Goal: Task Accomplishment & Management: Manage account settings

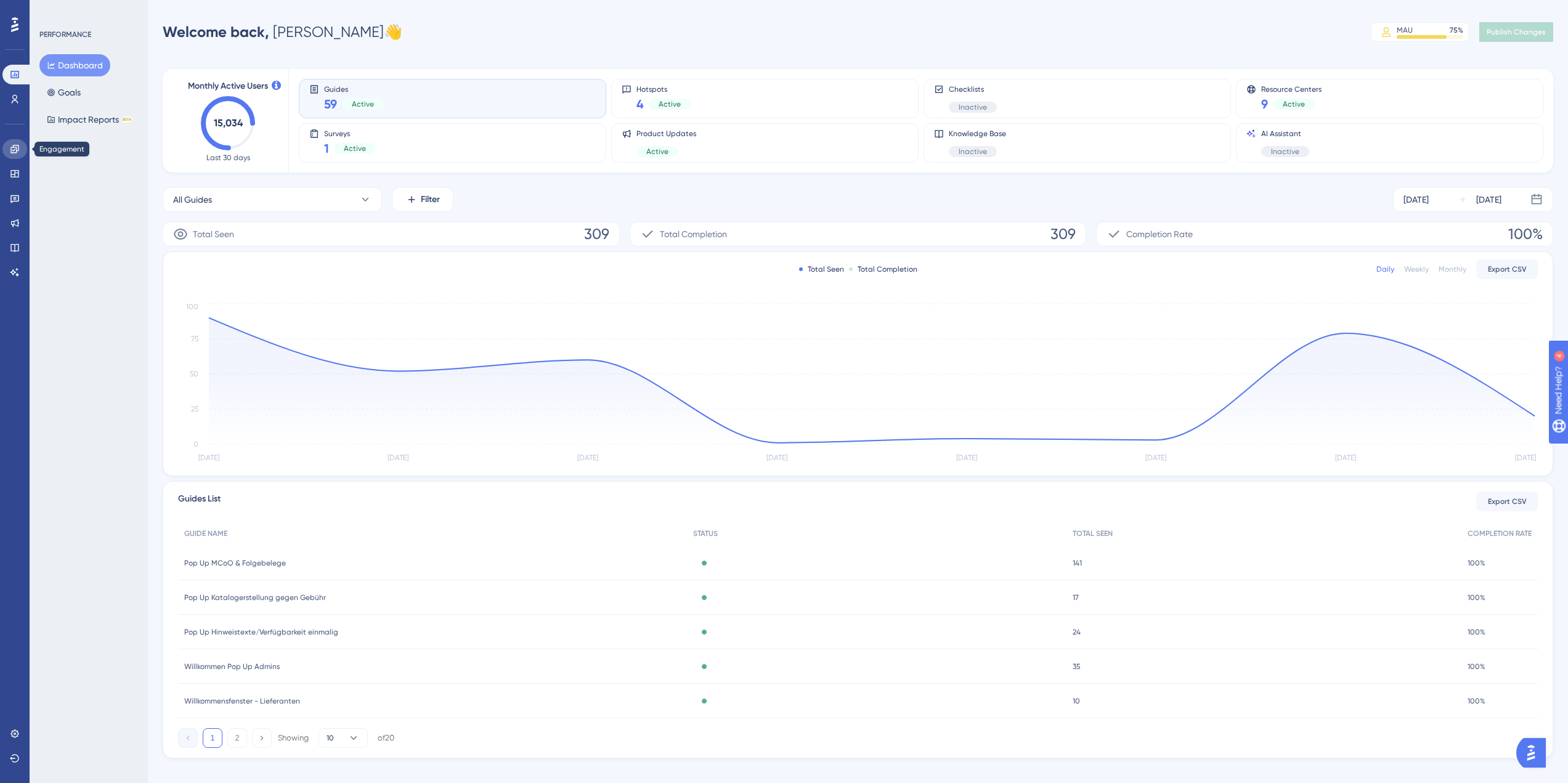
click at [12, 152] on icon at bounding box center [15, 149] width 10 height 10
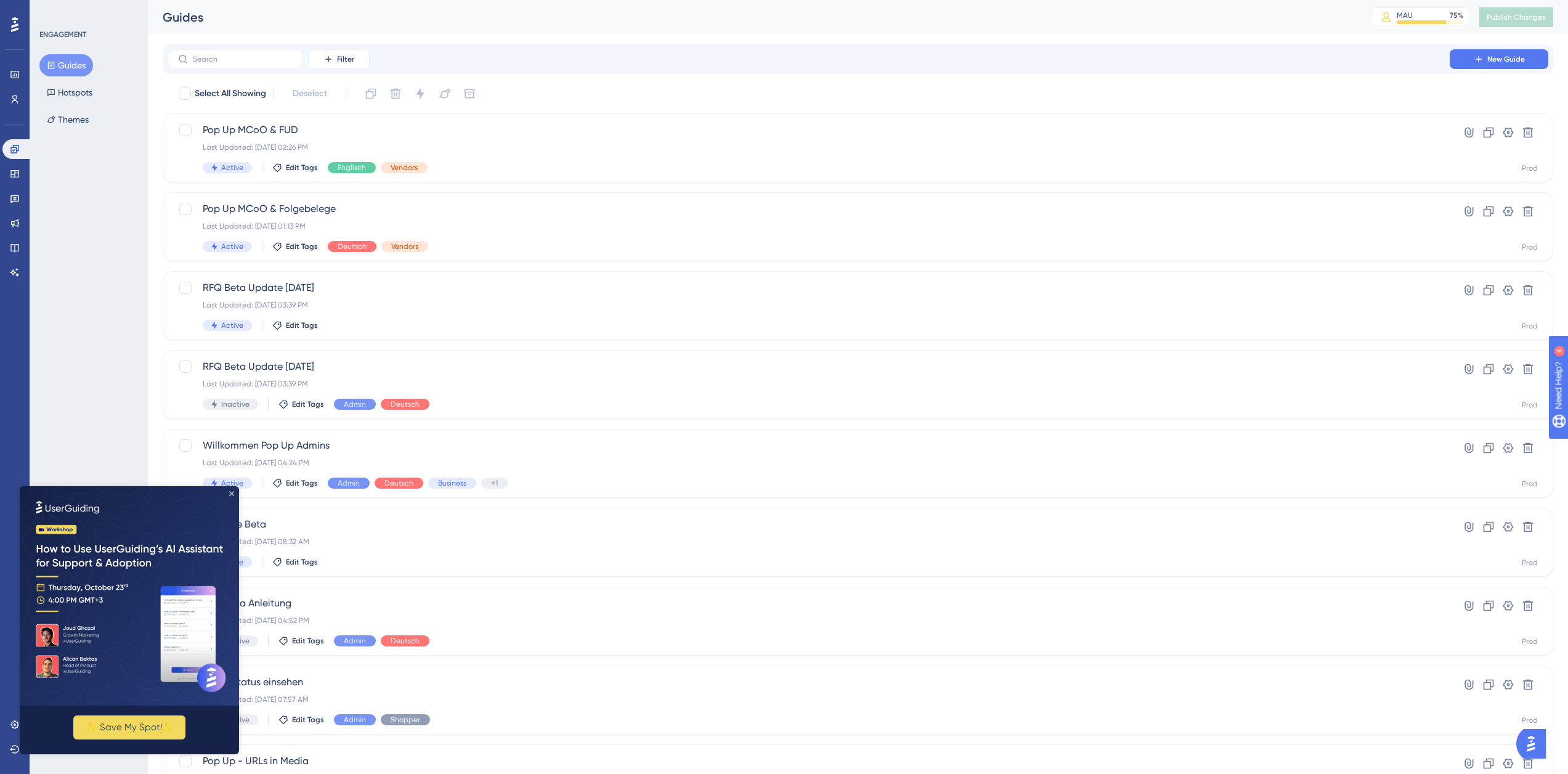
click at [231, 495] on icon "Close Preview" at bounding box center [231, 494] width 5 height 5
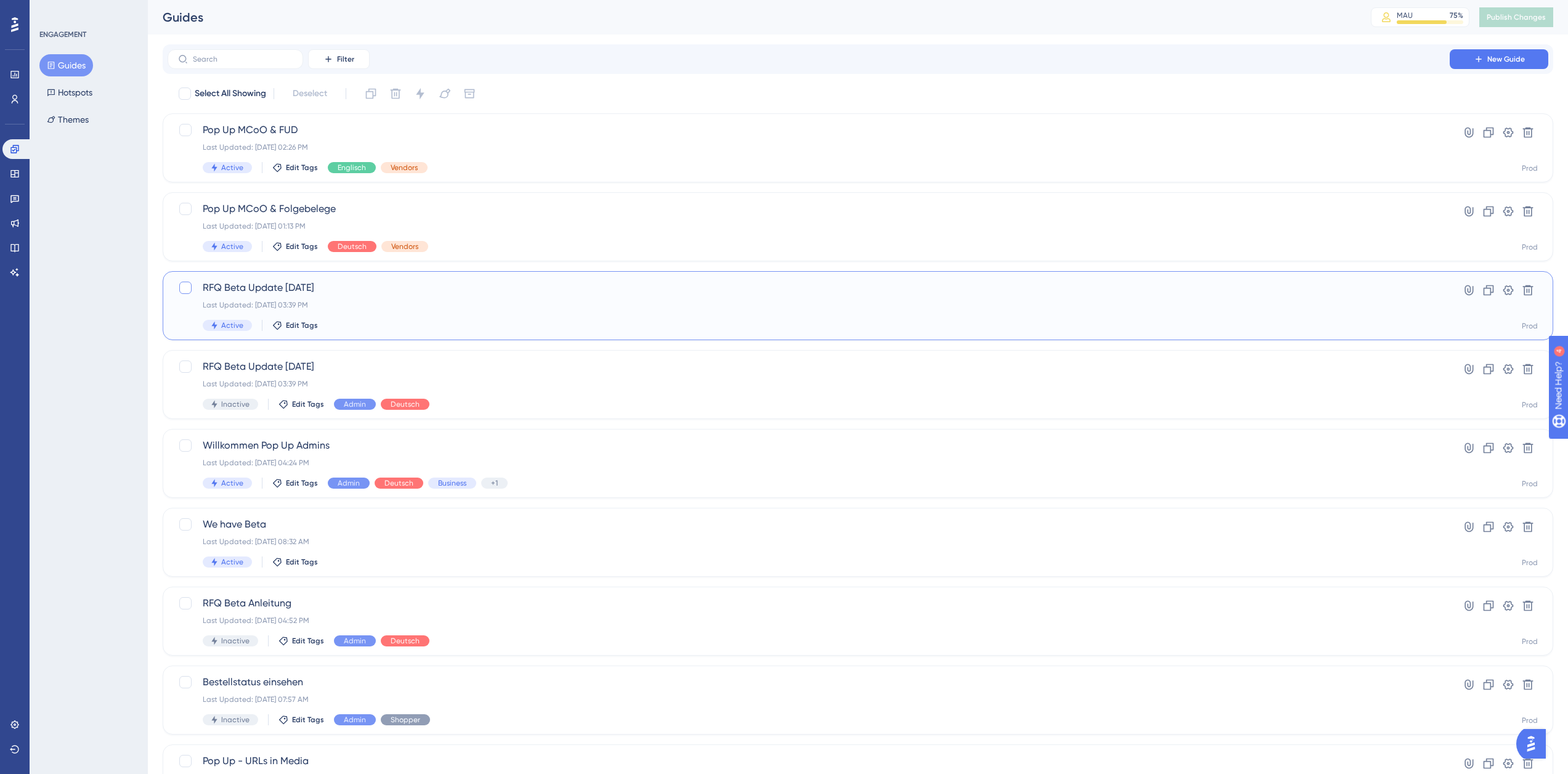
click at [186, 290] on div at bounding box center [185, 288] width 12 height 12
checkbox input "true"
click at [376, 95] on icon at bounding box center [371, 93] width 10 height 10
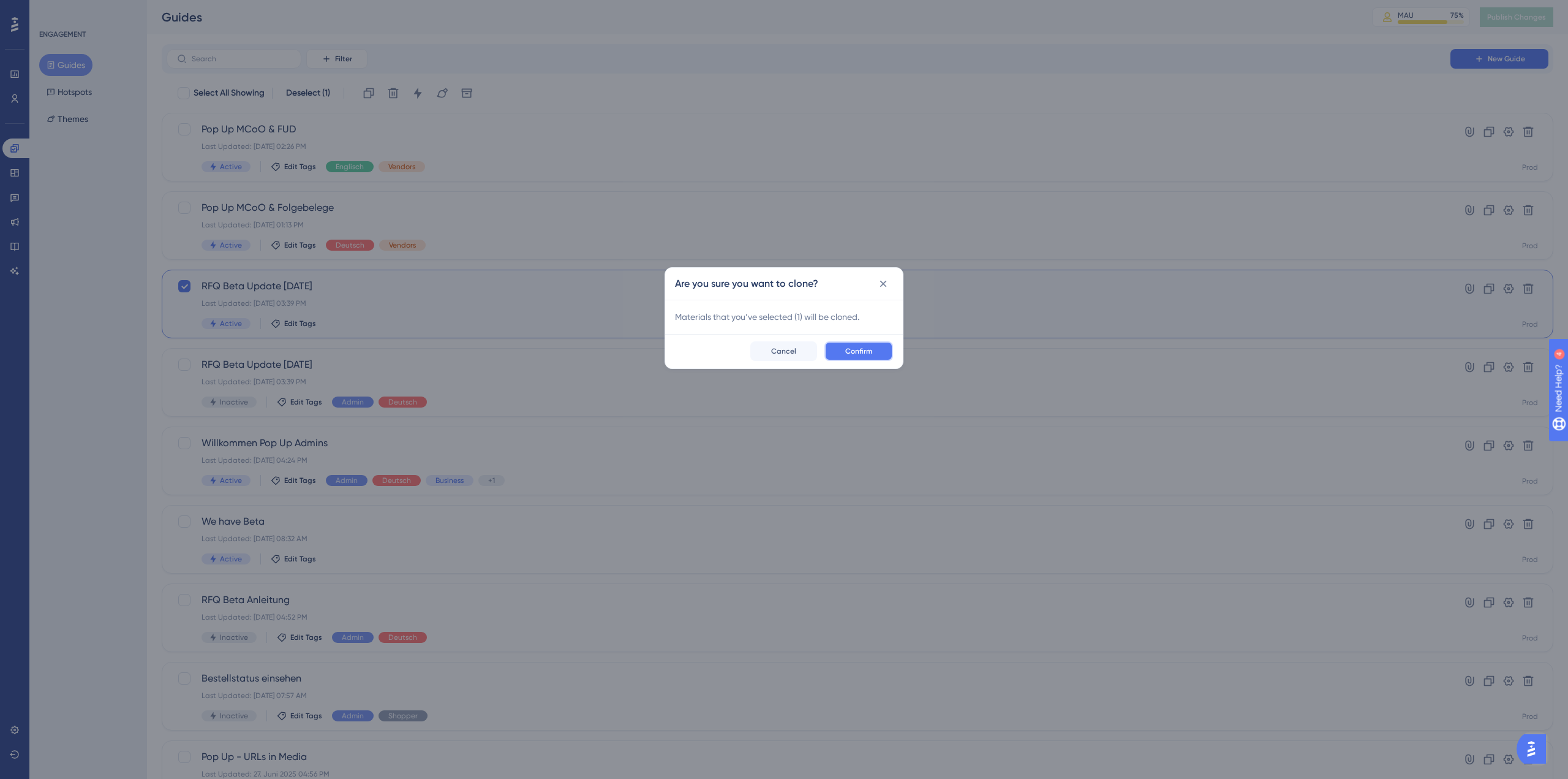
click at [839, 348] on button "Confirm" at bounding box center [858, 351] width 68 height 19
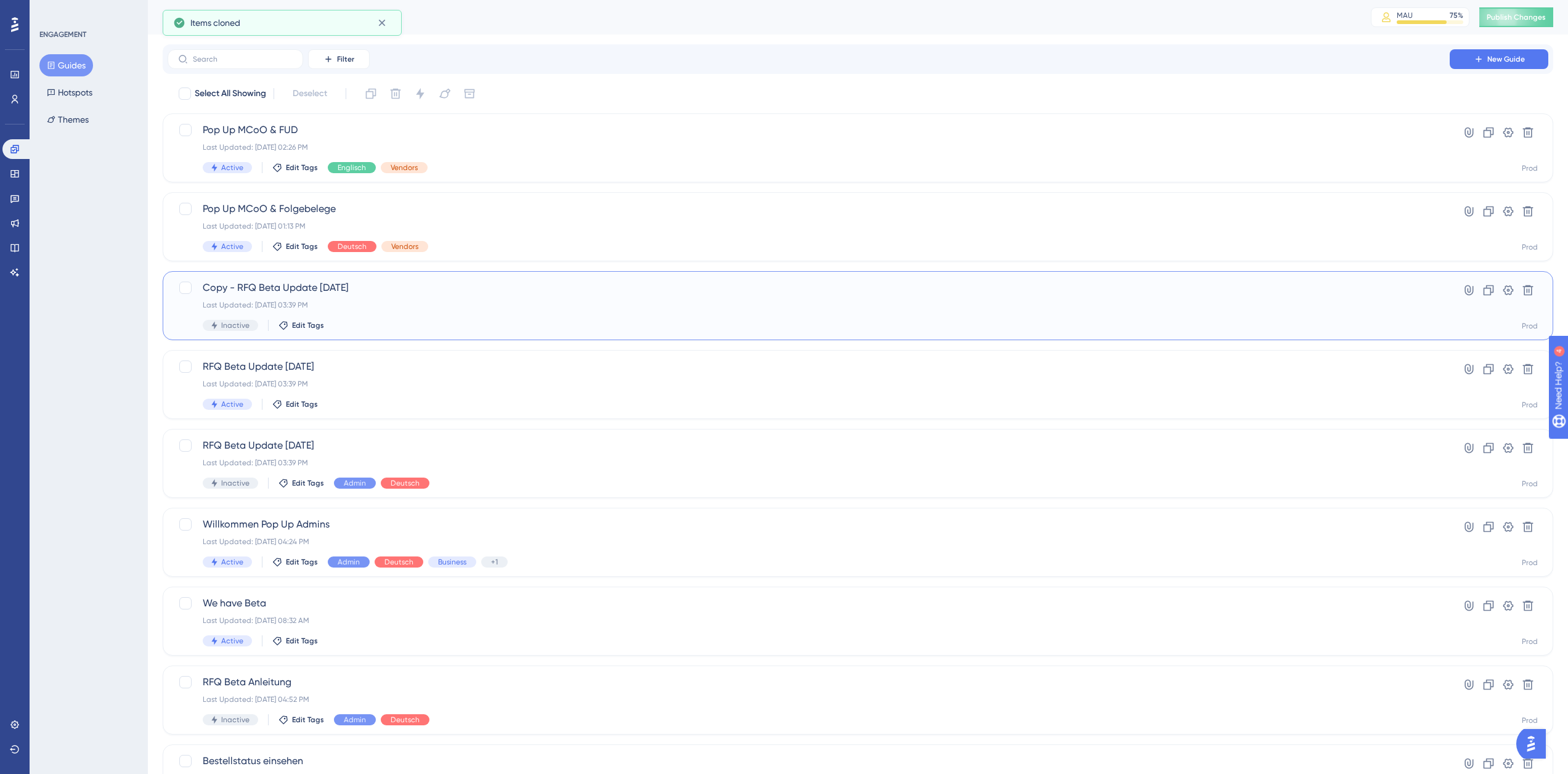
click at [396, 313] on div "Copy - RFQ Beta Update [DATE] Last Updated: [DATE] 03:39 PM Inactive Edit Tags" at bounding box center [809, 306] width 1212 height 51
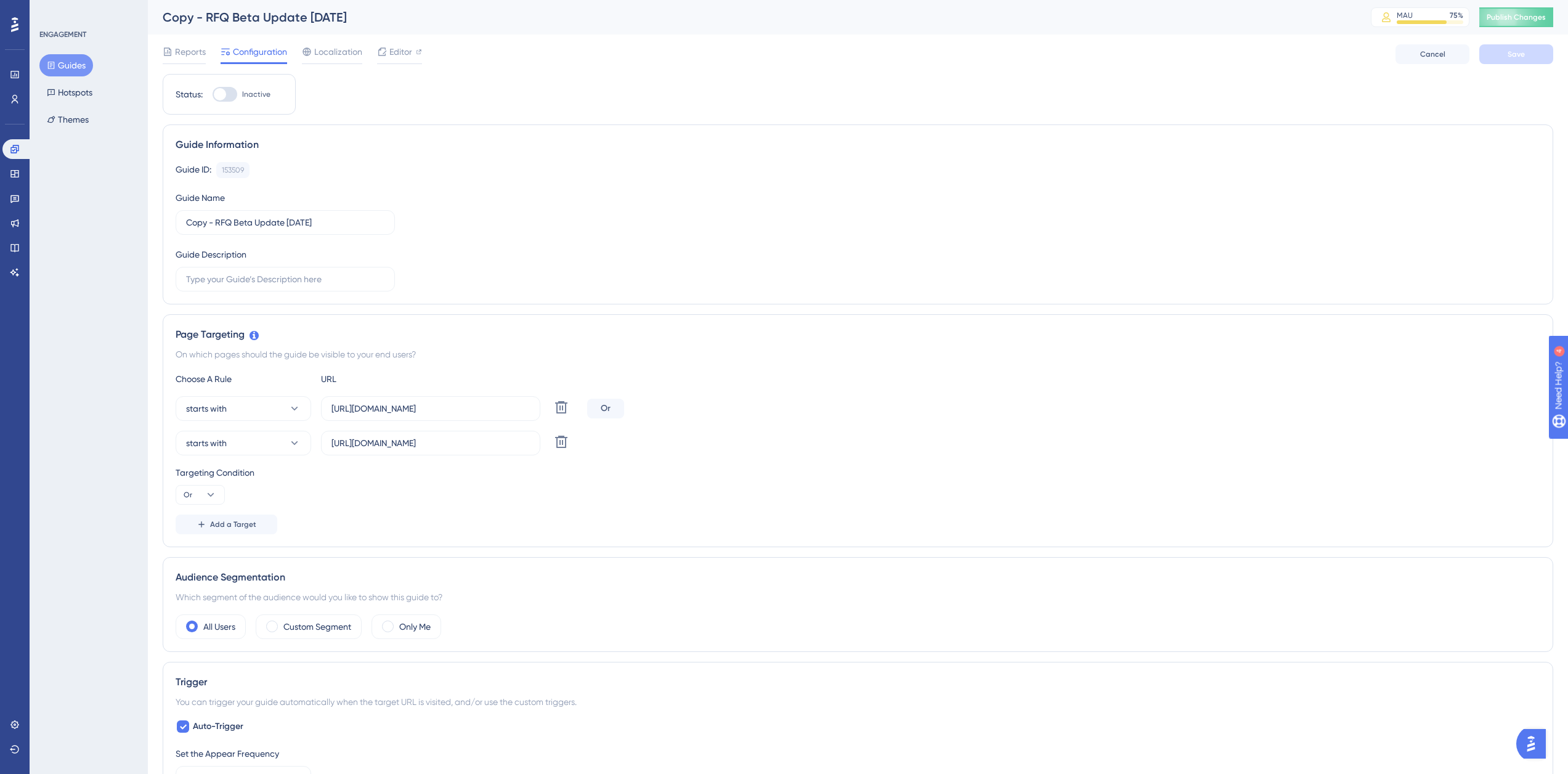
click at [207, 16] on div "Copy - RFQ Beta Update [DATE]" at bounding box center [751, 17] width 1177 height 17
drag, startPoint x: 214, startPoint y: 224, endPoint x: 157, endPoint y: 225, distance: 57.0
click at [157, 225] on div "Performance Users Engagement Widgets Feedback Product Updates Knowledge Base AI…" at bounding box center [858, 686] width 1420 height 1372
click at [261, 223] on input "RFQ Beta Update [DATE]" at bounding box center [285, 222] width 199 height 14
type input "RFQ Beta Update [DATE]"
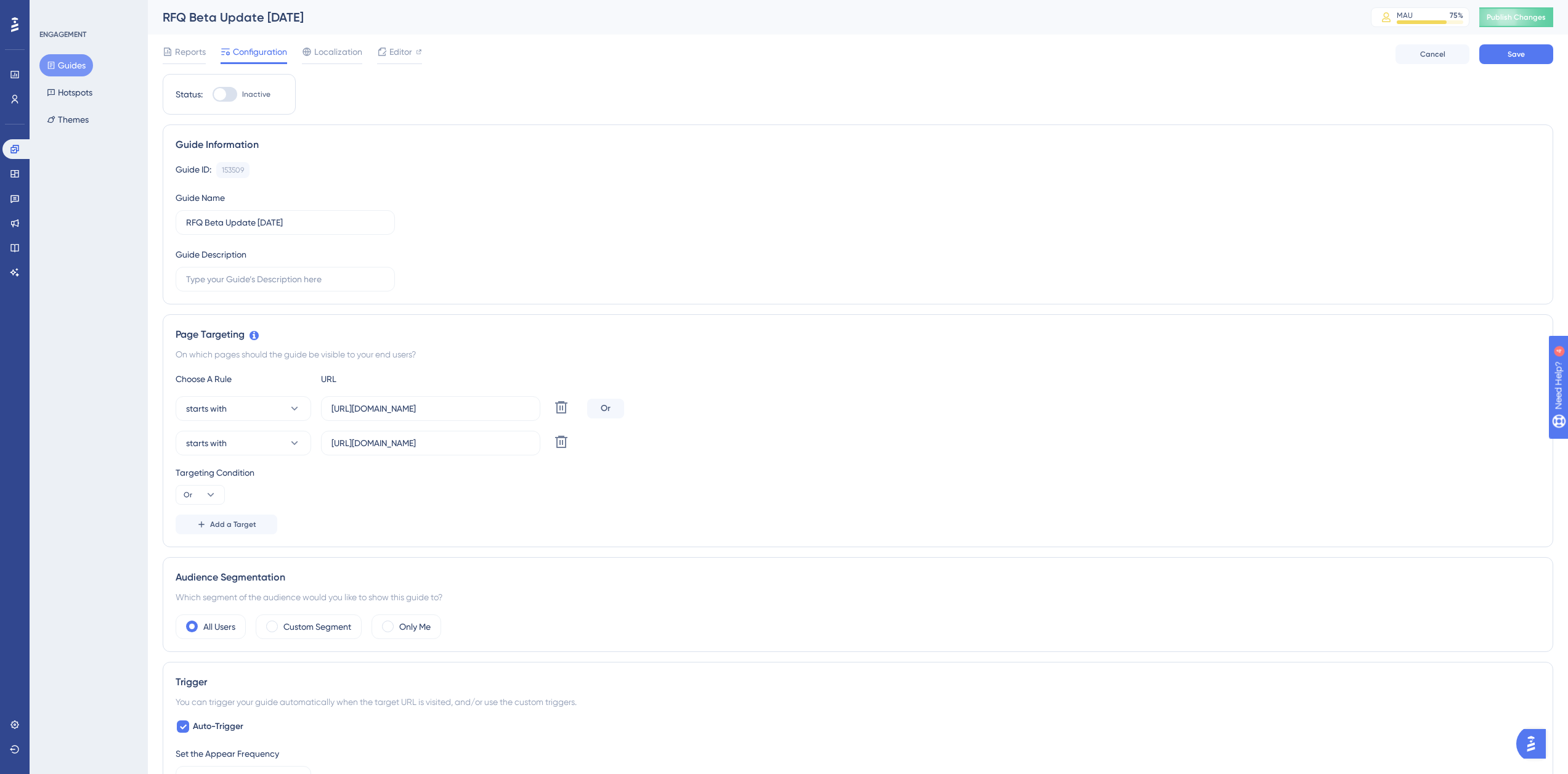
click at [559, 216] on div "Guide ID: 153509 Copy Guide Name RFQ Beta Update [DATE] Guide Description" at bounding box center [857, 227] width 1364 height 130
click at [397, 409] on input "[URL][DOMAIN_NAME]" at bounding box center [430, 408] width 199 height 14
drag, startPoint x: 396, startPoint y: 408, endPoint x: 363, endPoint y: 409, distance: 33.0
click at [363, 409] on input "[URL][DOMAIN_NAME]" at bounding box center [430, 408] width 199 height 14
paste input "nextgen-stg"
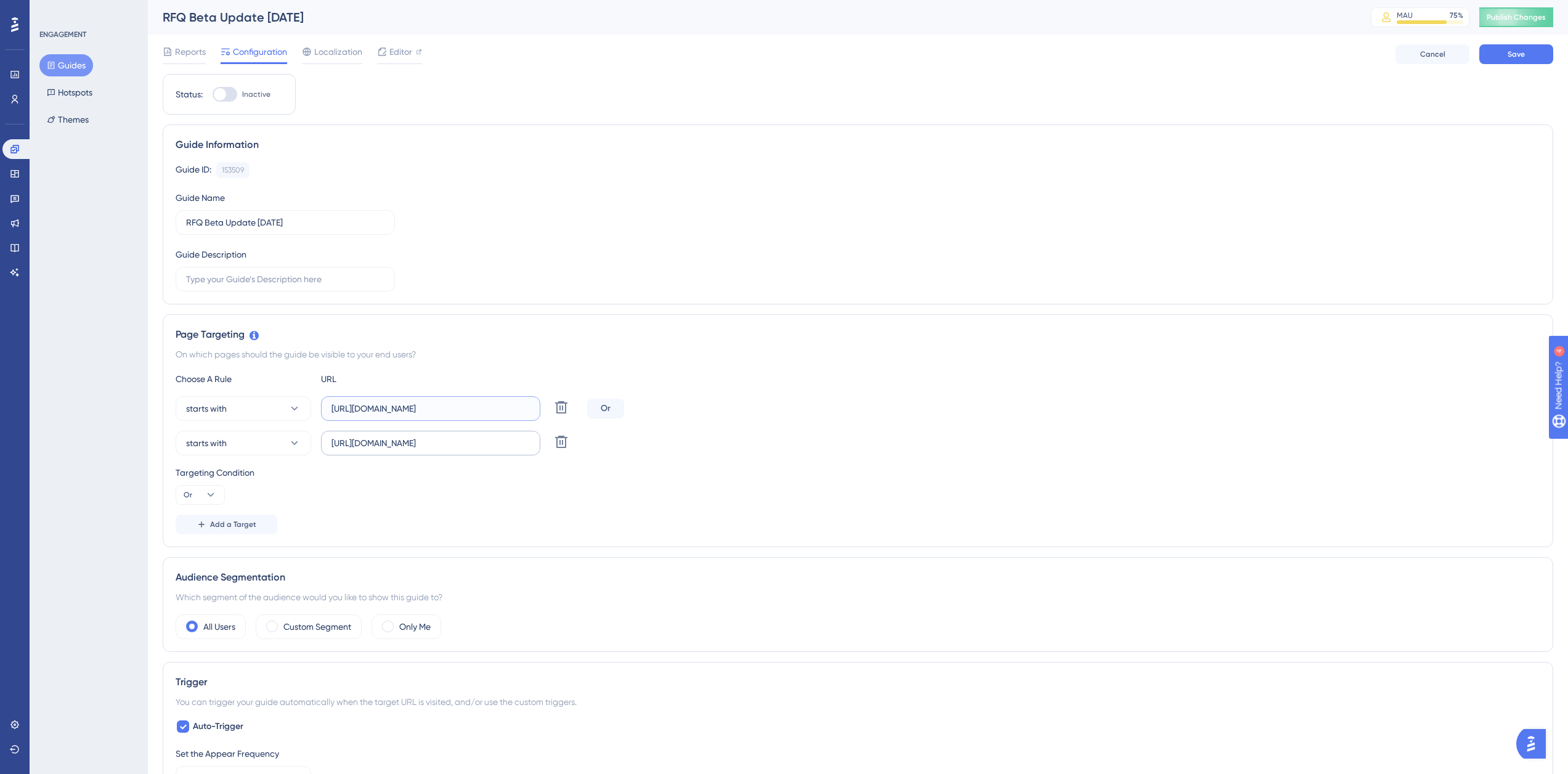
type input "[URL][DOMAIN_NAME]"
drag, startPoint x: 397, startPoint y: 444, endPoint x: 364, endPoint y: 444, distance: 33.0
click at [364, 444] on input "[URL][DOMAIN_NAME]" at bounding box center [430, 443] width 199 height 14
paste input "nextgen-stg"
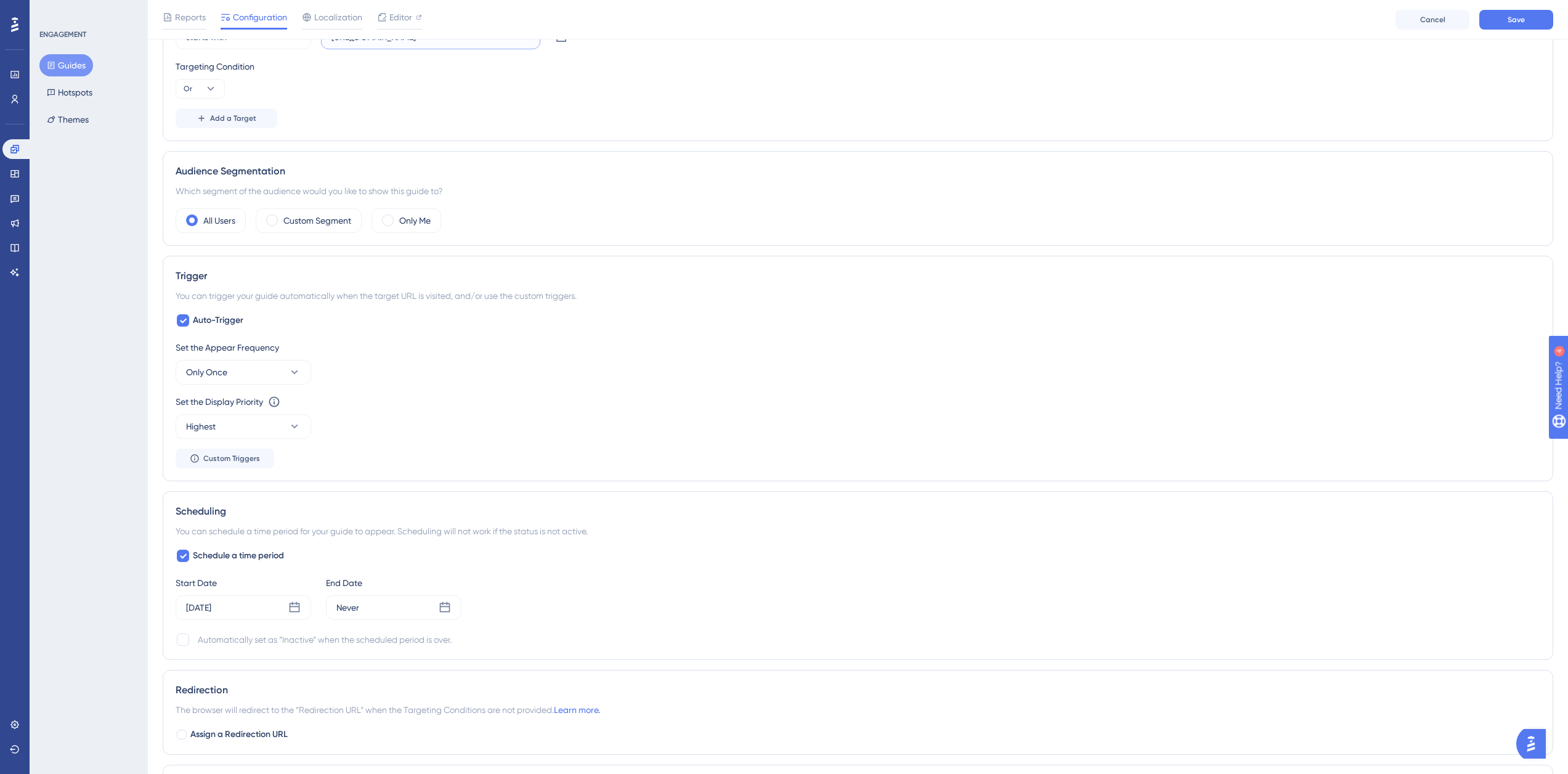
scroll to position [554, 0]
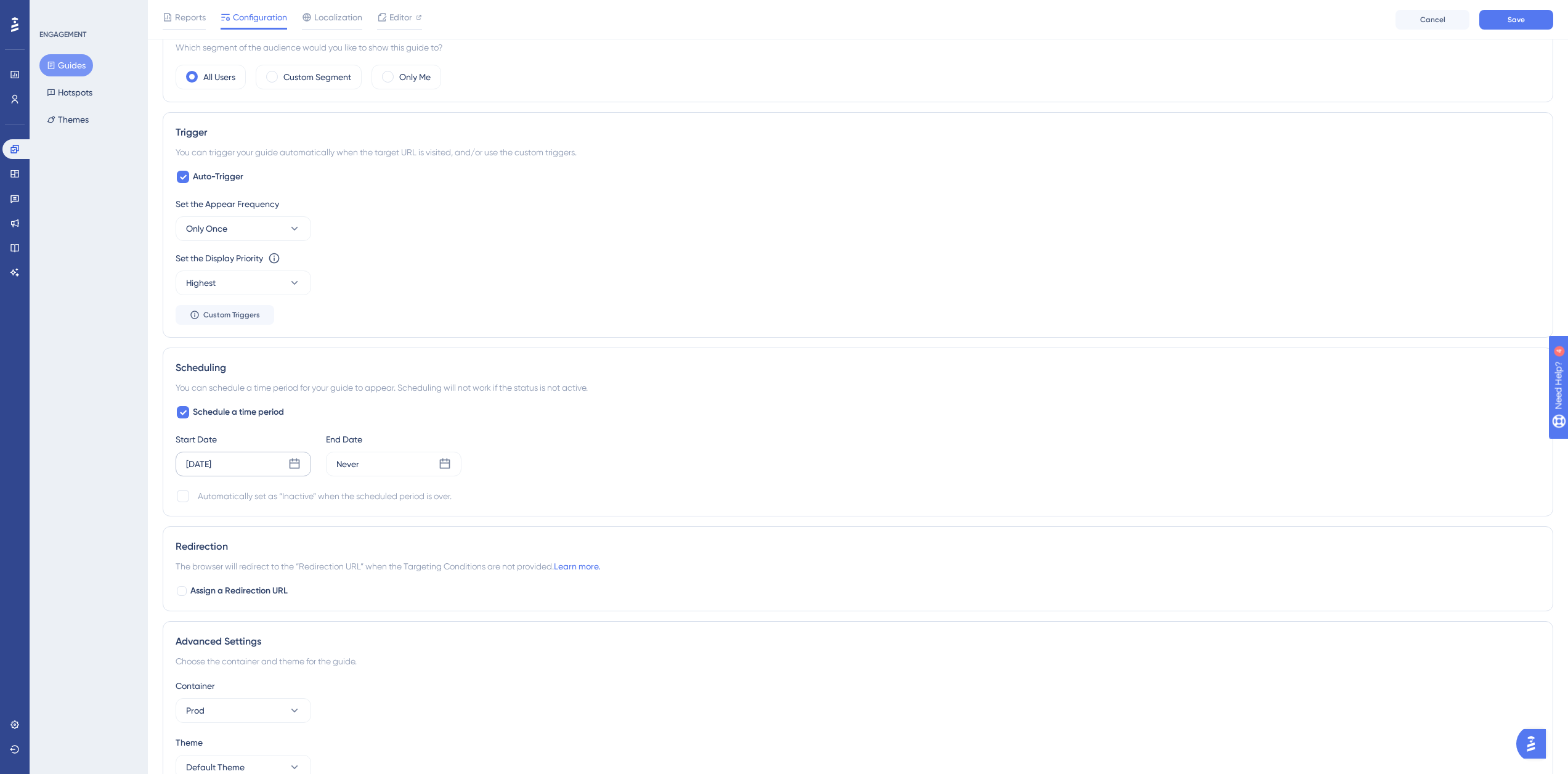
type input "[URL][DOMAIN_NAME]"
click at [296, 467] on icon at bounding box center [295, 464] width 10 height 10
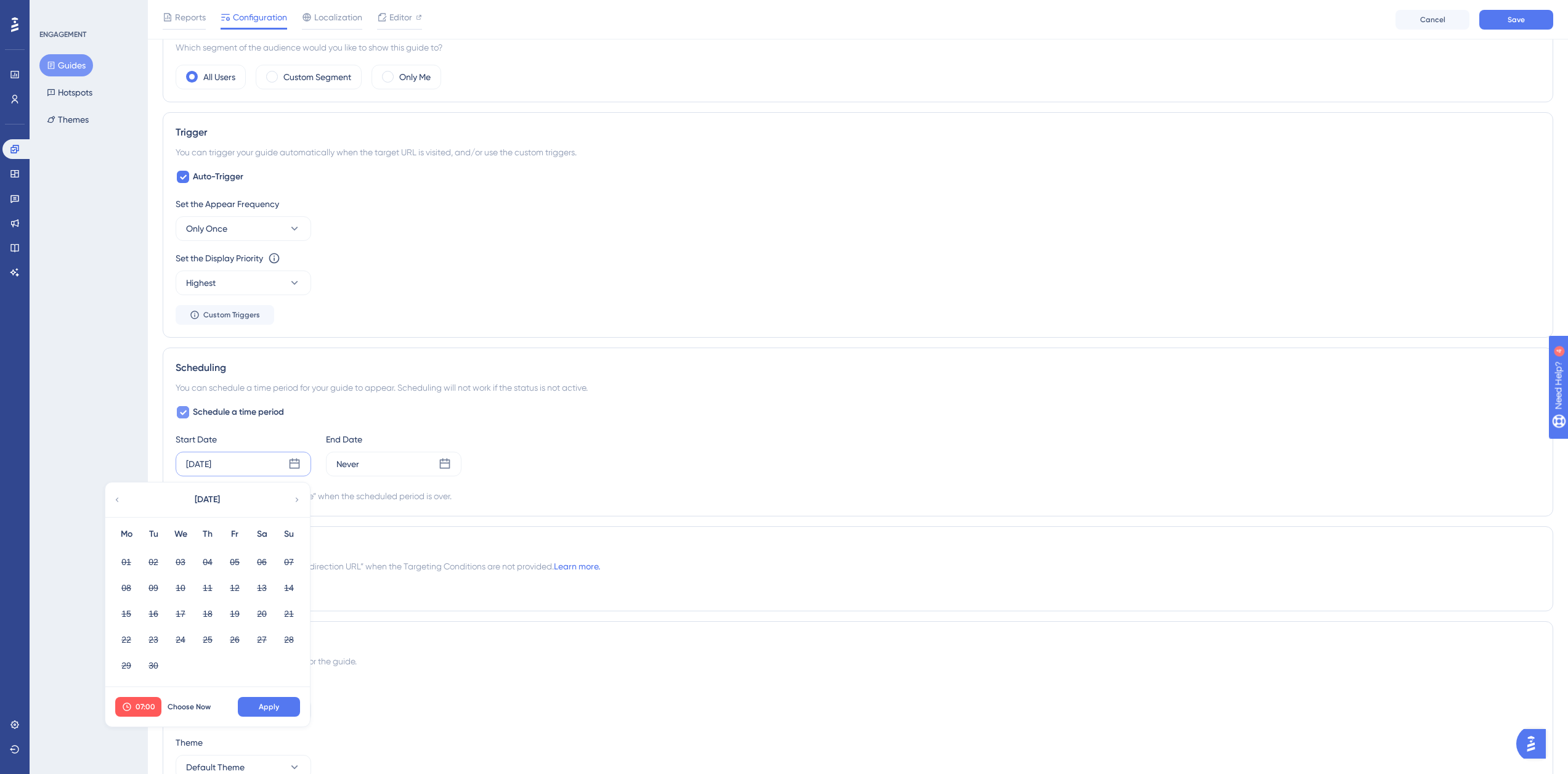
click at [182, 416] on icon at bounding box center [183, 412] width 7 height 10
checkbox input "false"
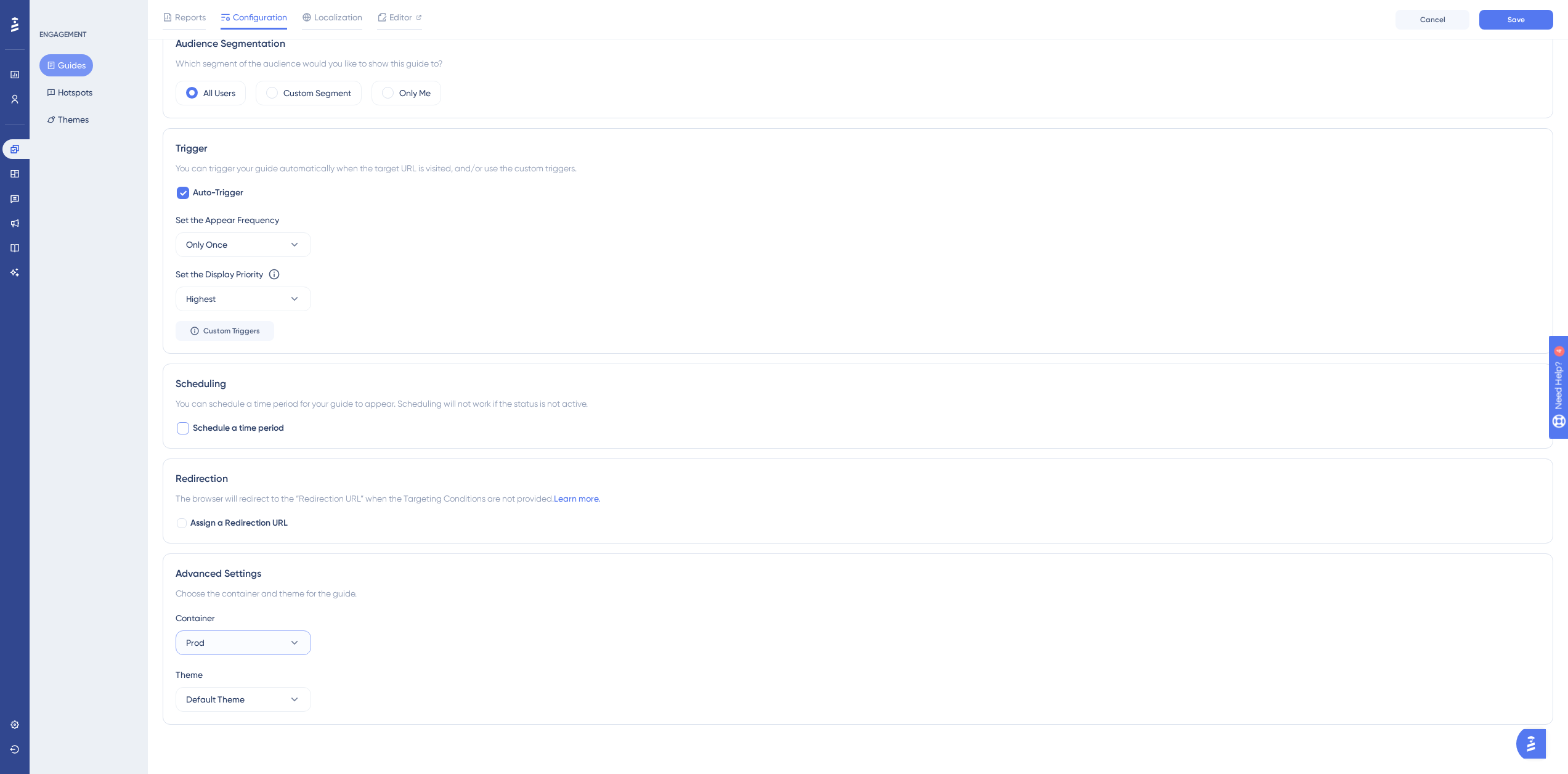
click at [272, 639] on button "Prod" at bounding box center [243, 643] width 135 height 25
click at [233, 696] on div "Test Test" at bounding box center [243, 705] width 100 height 25
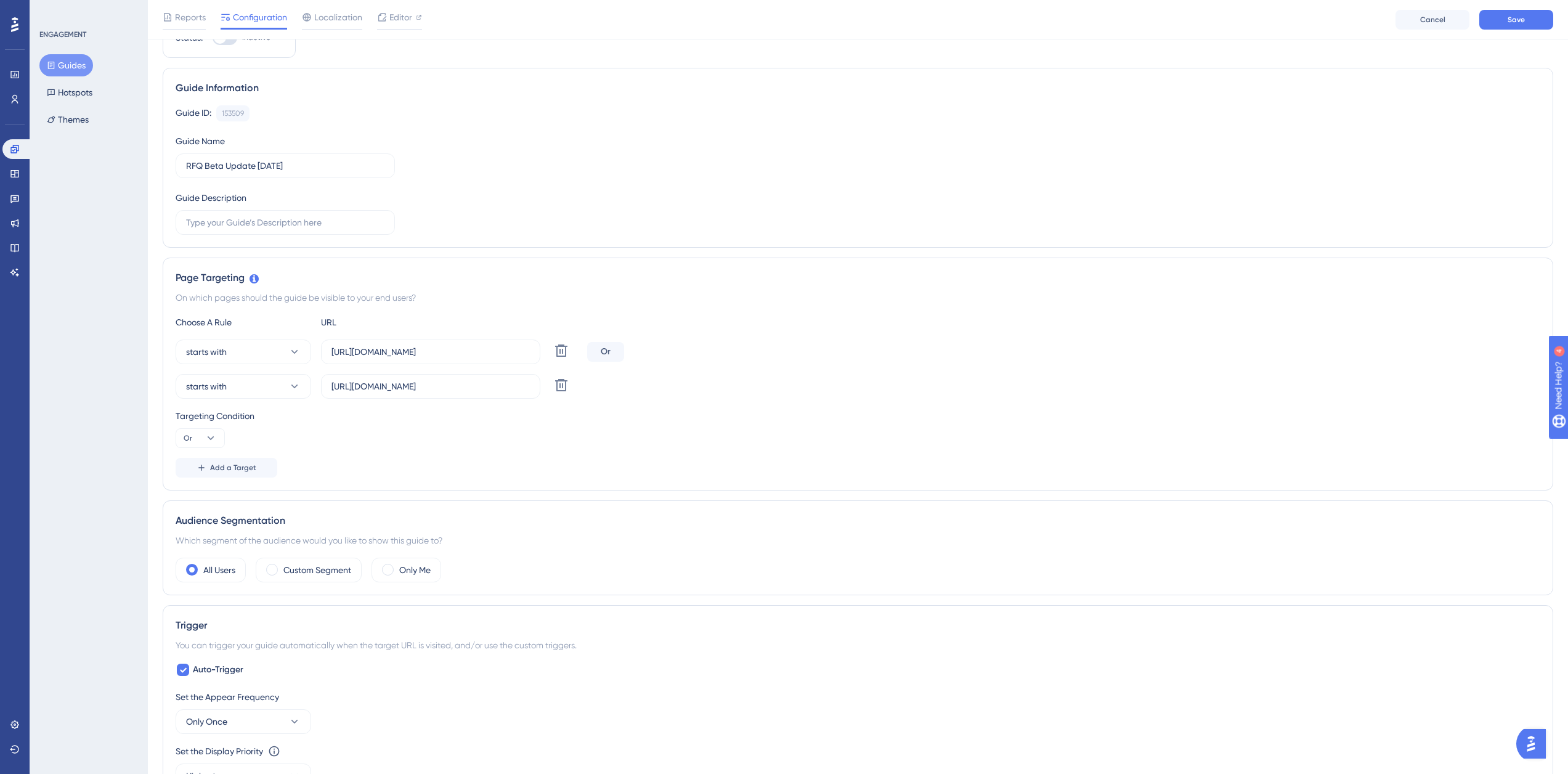
scroll to position [0, 0]
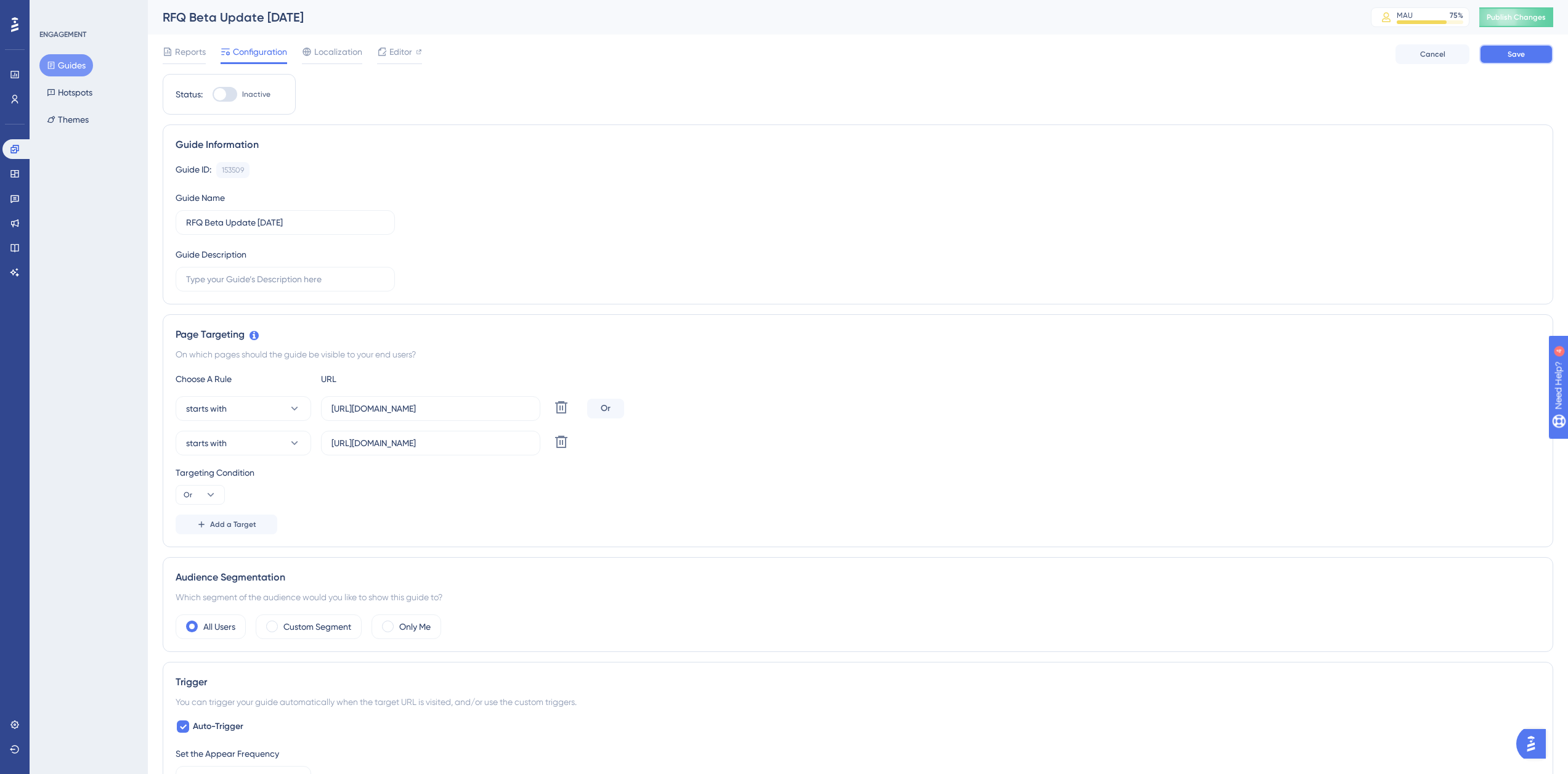
click at [1531, 59] on button "Save" at bounding box center [1516, 54] width 74 height 20
click at [398, 56] on span "Editor" at bounding box center [400, 51] width 22 height 14
click at [66, 64] on button "Guides" at bounding box center [66, 65] width 54 height 22
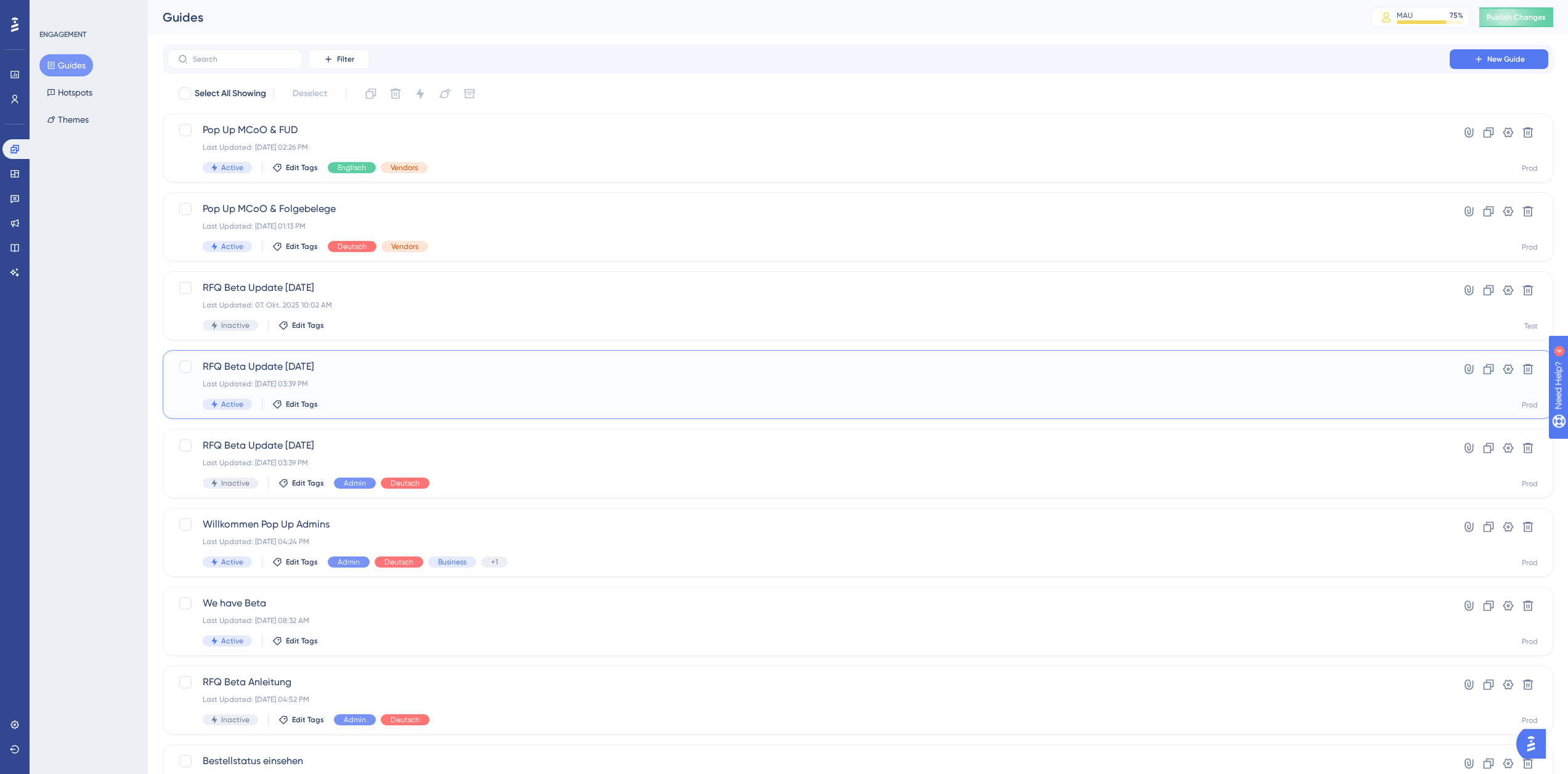
click at [378, 392] on div "RFQ Beta Update [DATE] Last Updated: [DATE] 03:39 PM Active Edit Tags" at bounding box center [809, 385] width 1212 height 51
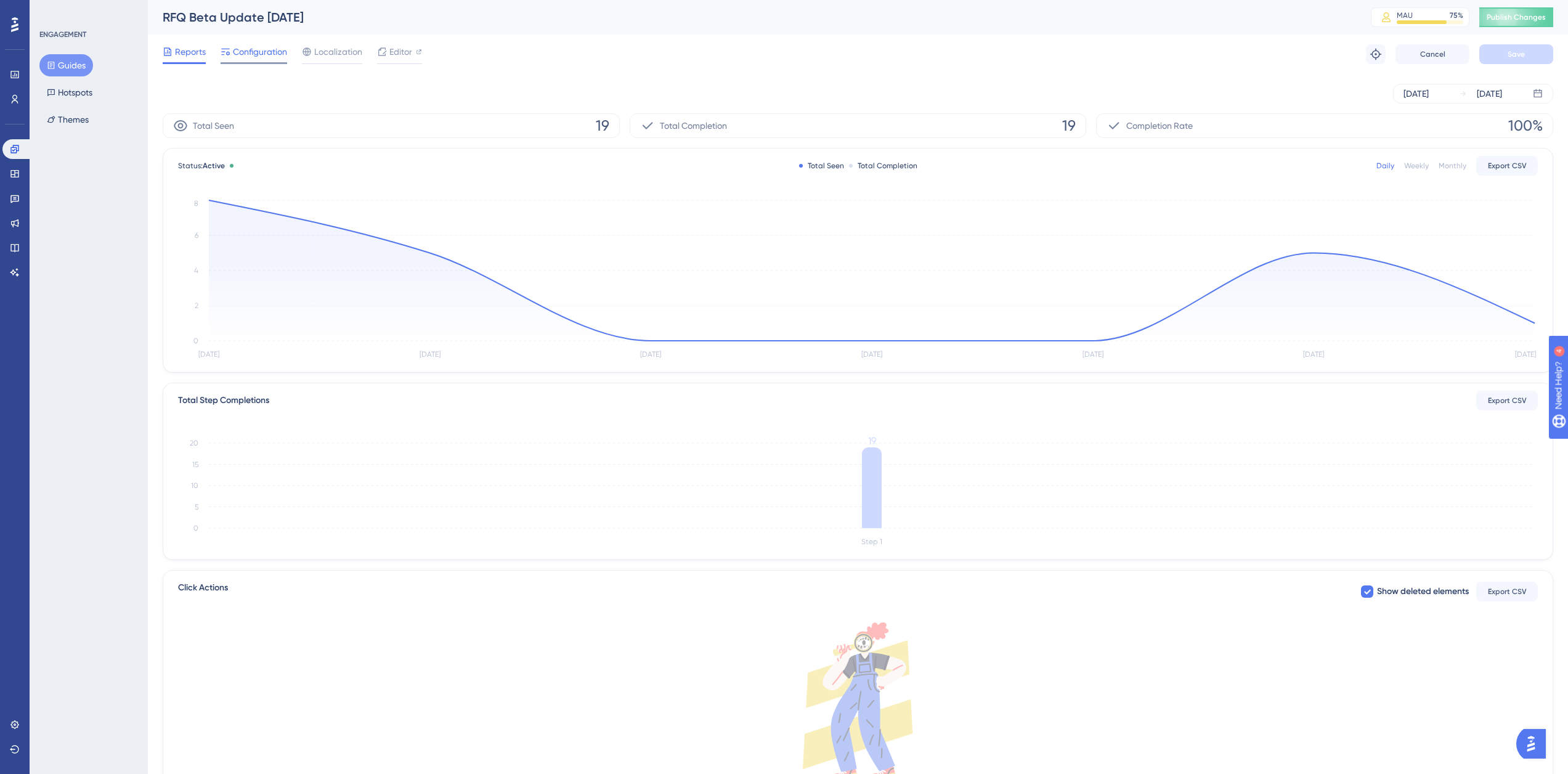
click at [278, 56] on span "Configuration" at bounding box center [259, 51] width 54 height 14
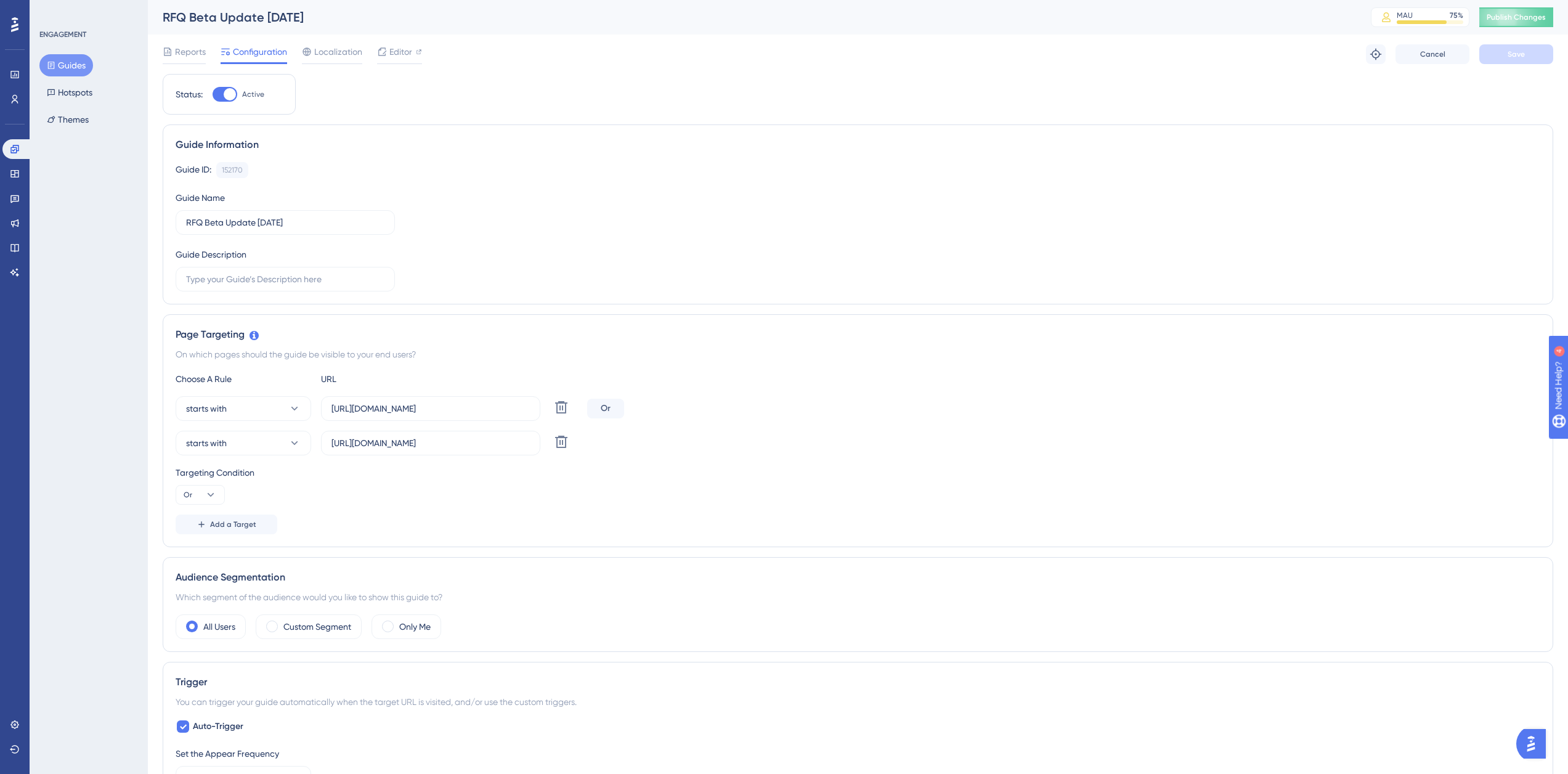
click at [231, 96] on div at bounding box center [230, 94] width 12 height 12
click at [212, 95] on input "Active" at bounding box center [212, 94] width 1 height 1
checkbox input "false"
click at [1509, 49] on button "Save" at bounding box center [1516, 54] width 74 height 20
click at [68, 67] on button "Guides" at bounding box center [66, 65] width 54 height 22
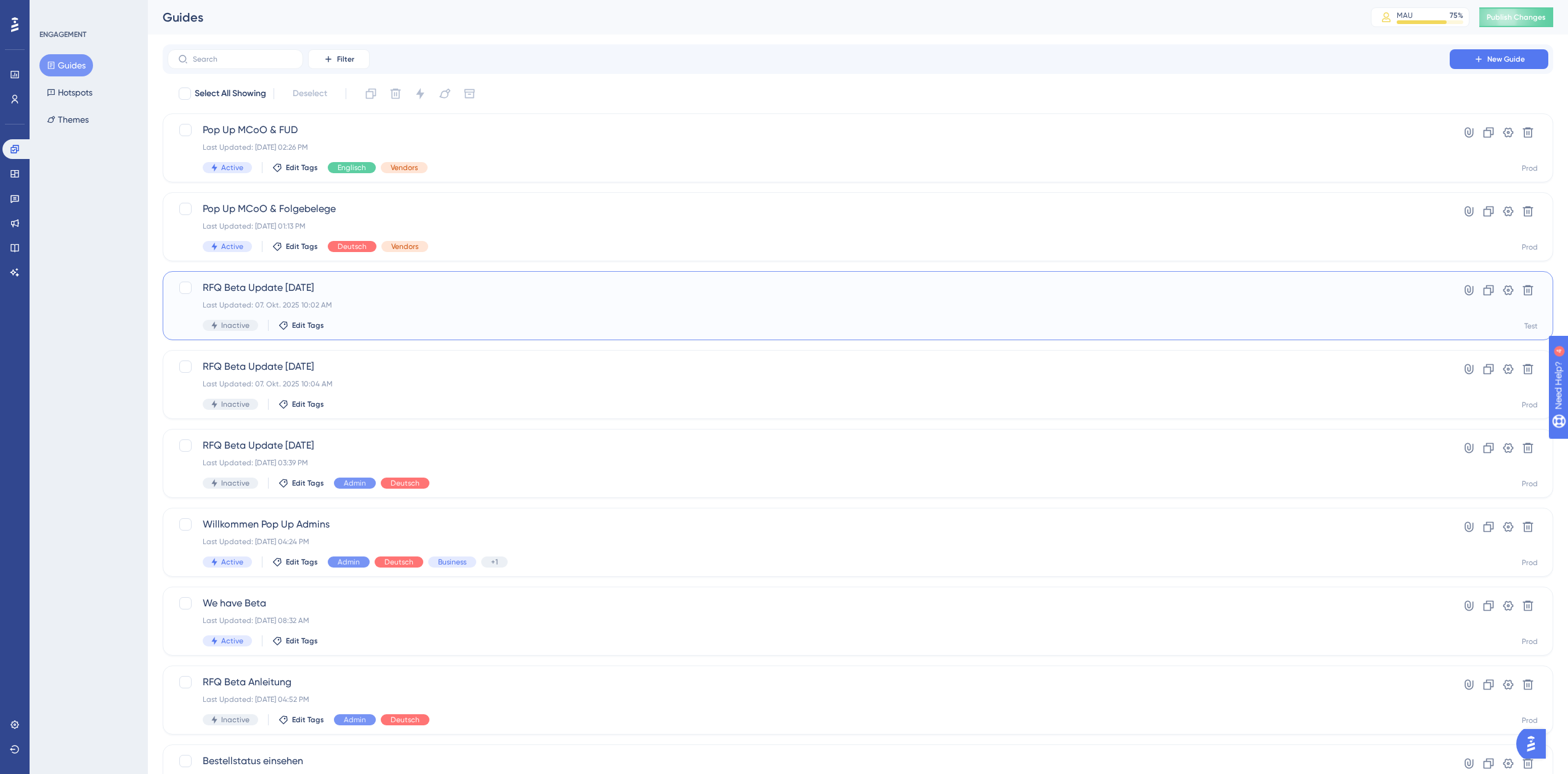
click at [393, 295] on div "RFQ Beta Update [DATE] Last Updated: 07. Okt. 2025 10:02 AM Inactive Edit Tags" at bounding box center [809, 306] width 1212 height 51
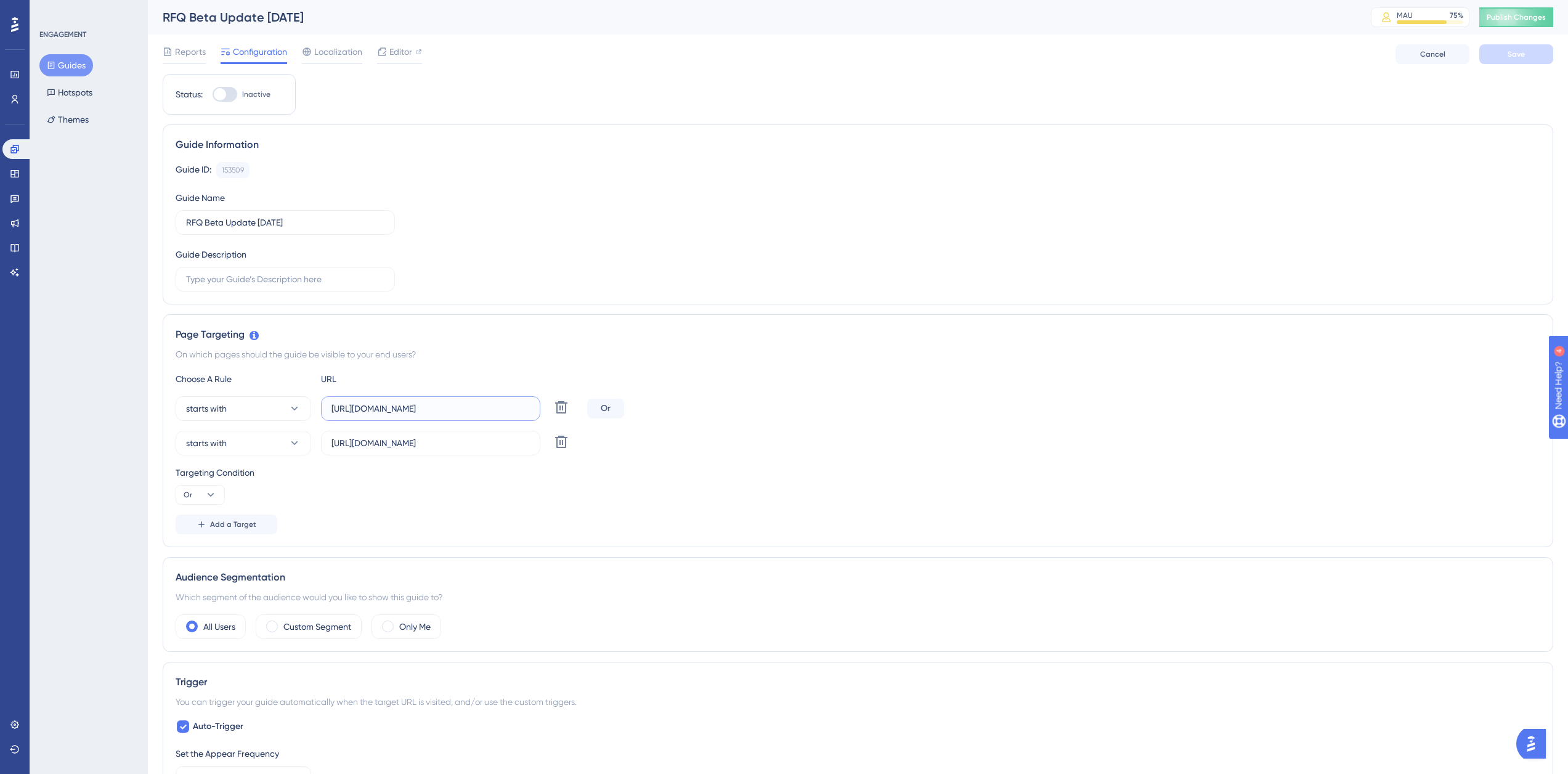
drag, startPoint x: 412, startPoint y: 409, endPoint x: 364, endPoint y: 409, distance: 48.0
click at [364, 409] on input "[URL][DOMAIN_NAME]" at bounding box center [430, 408] width 199 height 14
paste input "platform"
type input "[URL][DOMAIN_NAME]"
drag, startPoint x: 411, startPoint y: 443, endPoint x: 364, endPoint y: 445, distance: 47.0
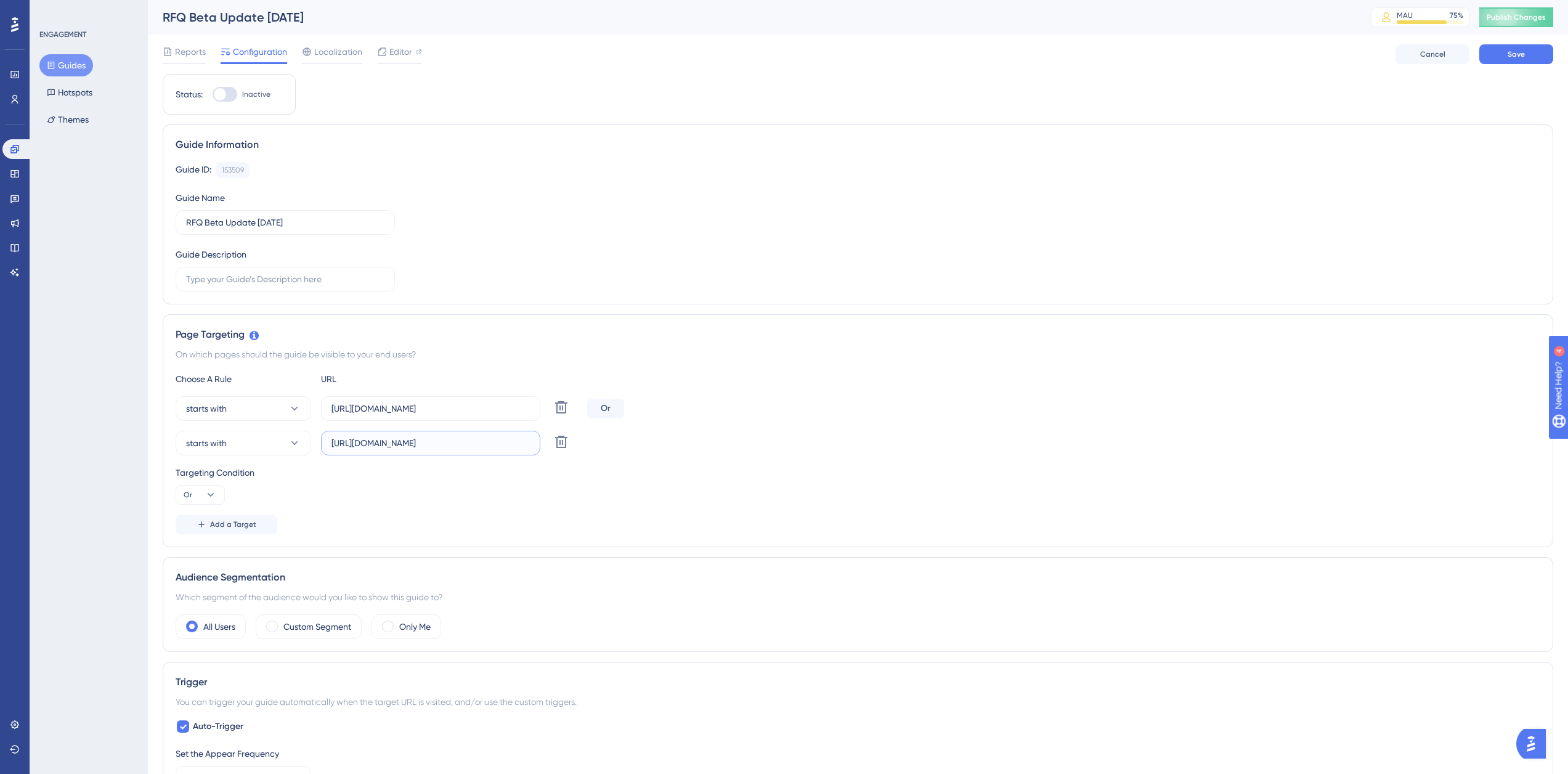
click at [364, 445] on input "[URL][DOMAIN_NAME]" at bounding box center [430, 443] width 199 height 14
paste input "platform"
type input "[URL][DOMAIN_NAME]"
click at [225, 98] on div at bounding box center [225, 94] width 25 height 14
click at [212, 95] on input "Inactive" at bounding box center [212, 94] width 1 height 1
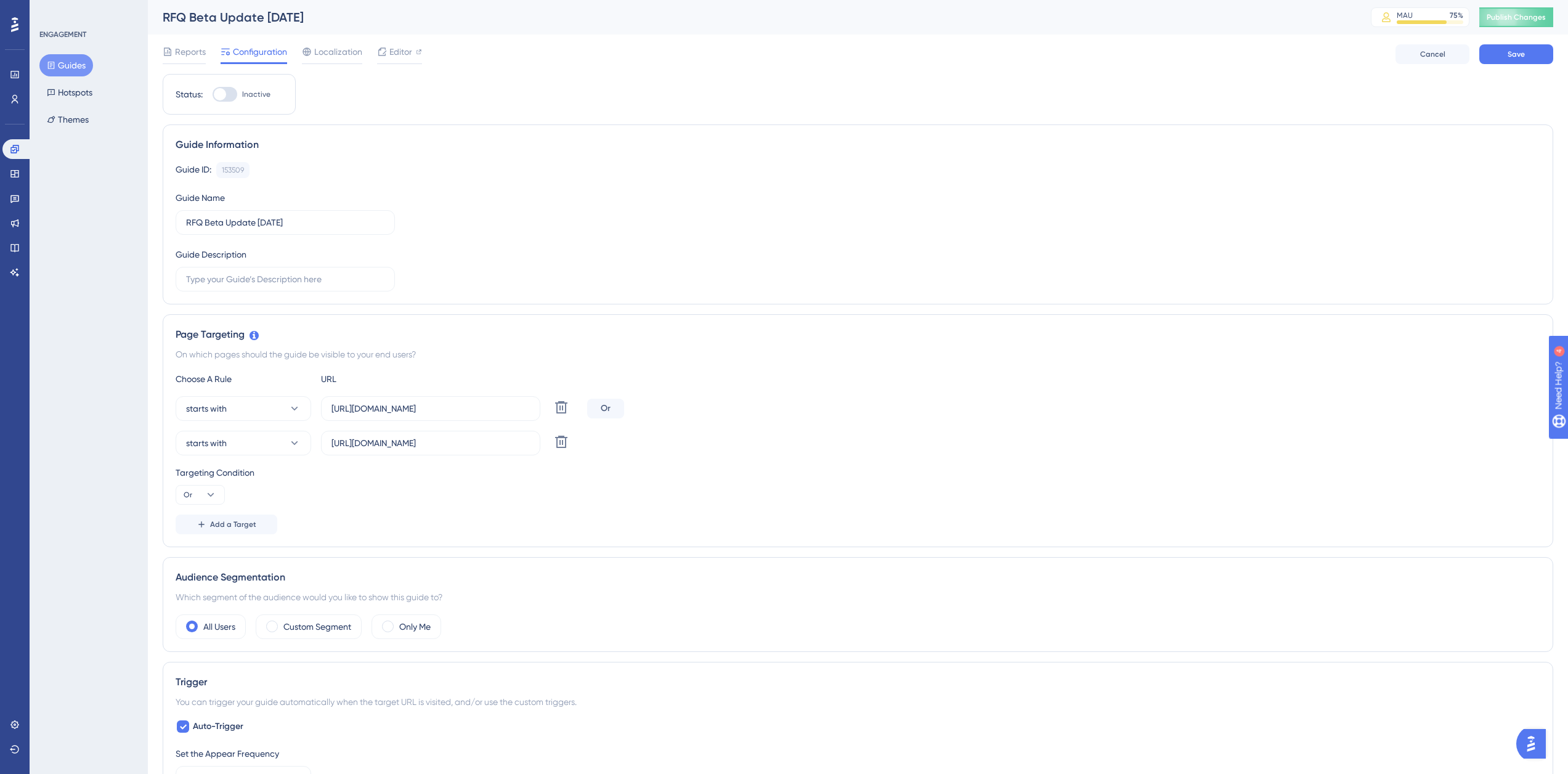
checkbox input "true"
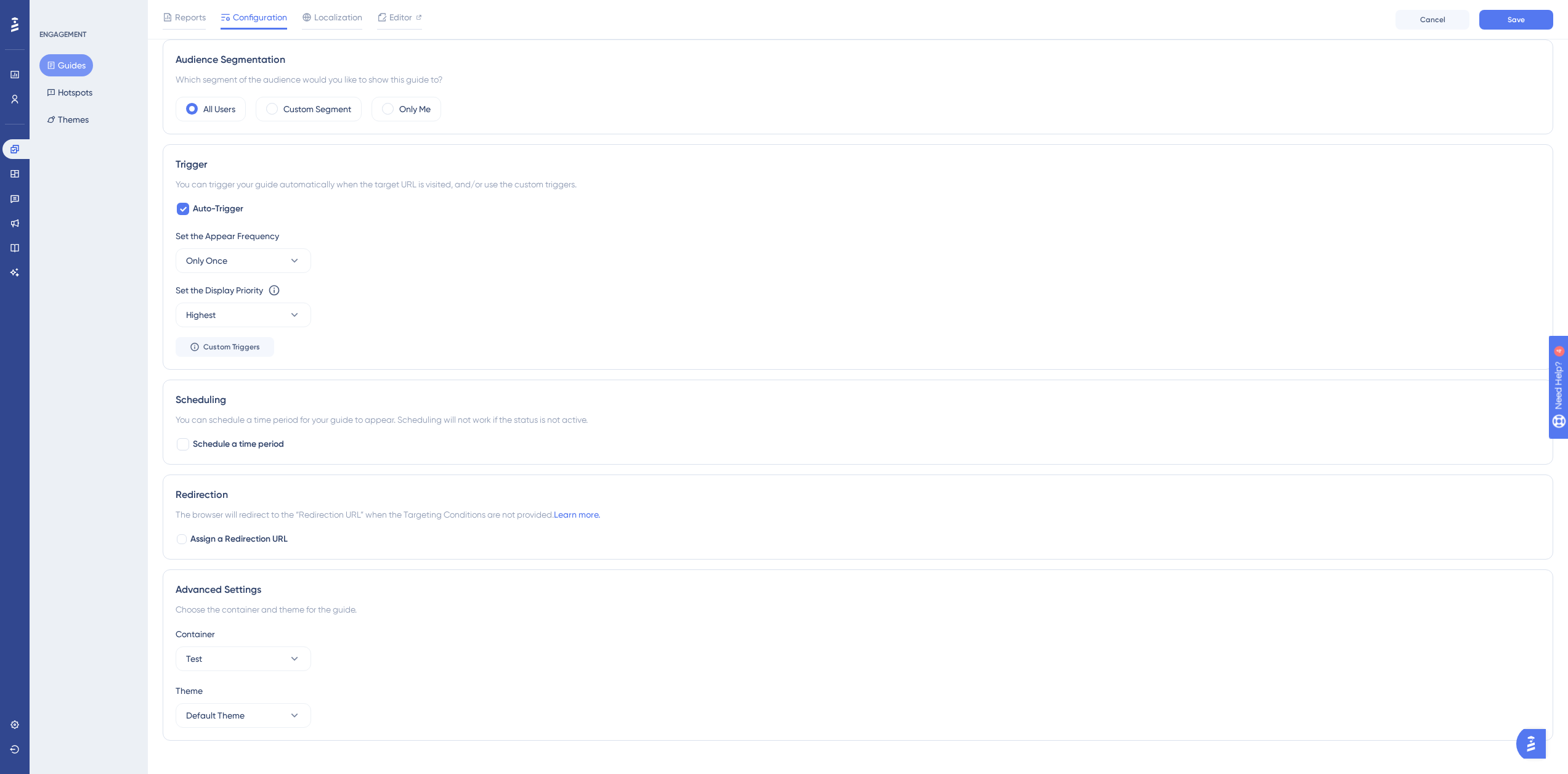
scroll to position [538, 0]
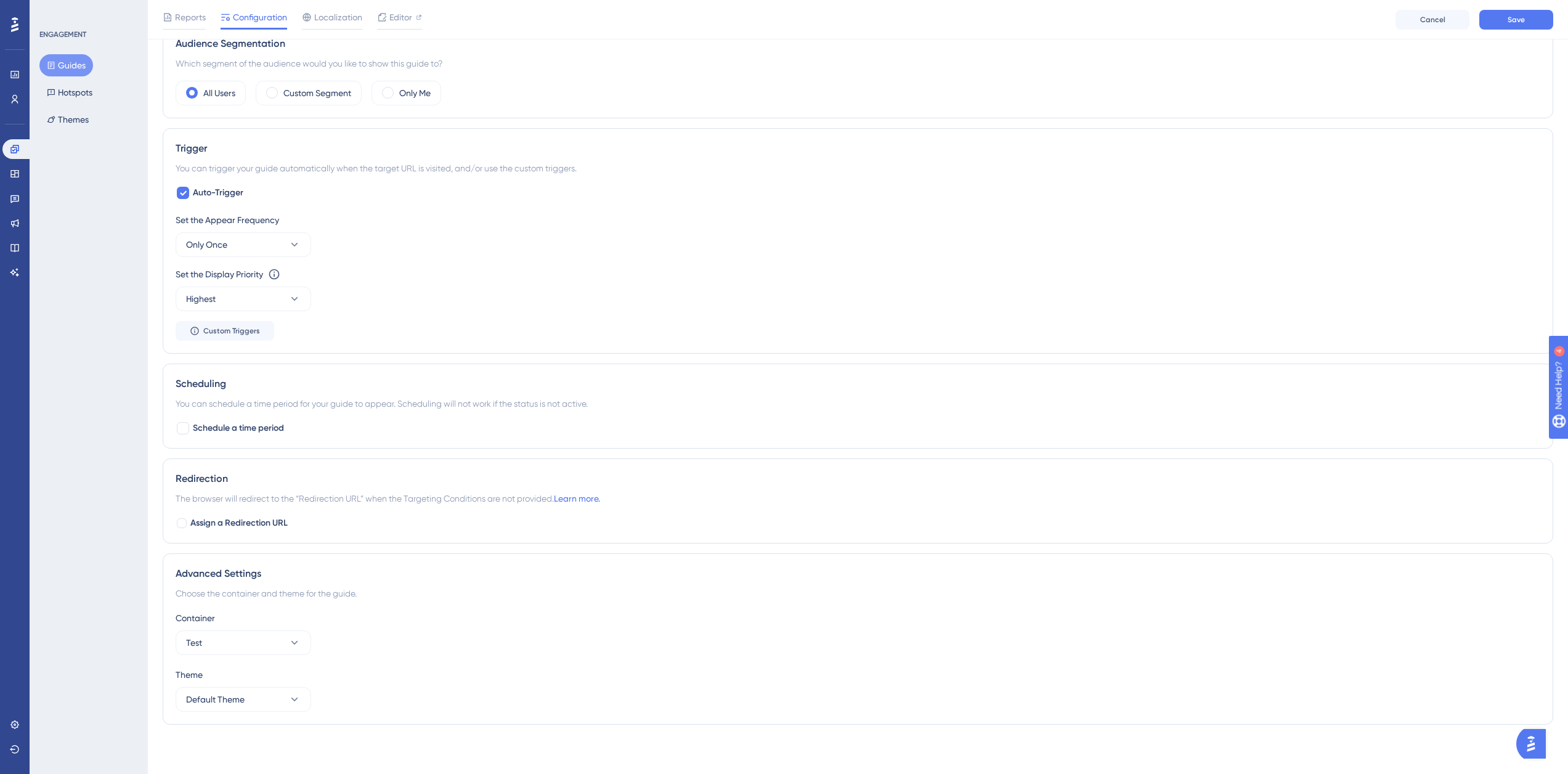
click at [291, 655] on div "Container Test Theme Default Theme" at bounding box center [857, 661] width 1364 height 101
click at [294, 646] on icon at bounding box center [294, 642] width 12 height 12
click at [274, 669] on div "Prod Prod" at bounding box center [243, 681] width 100 height 25
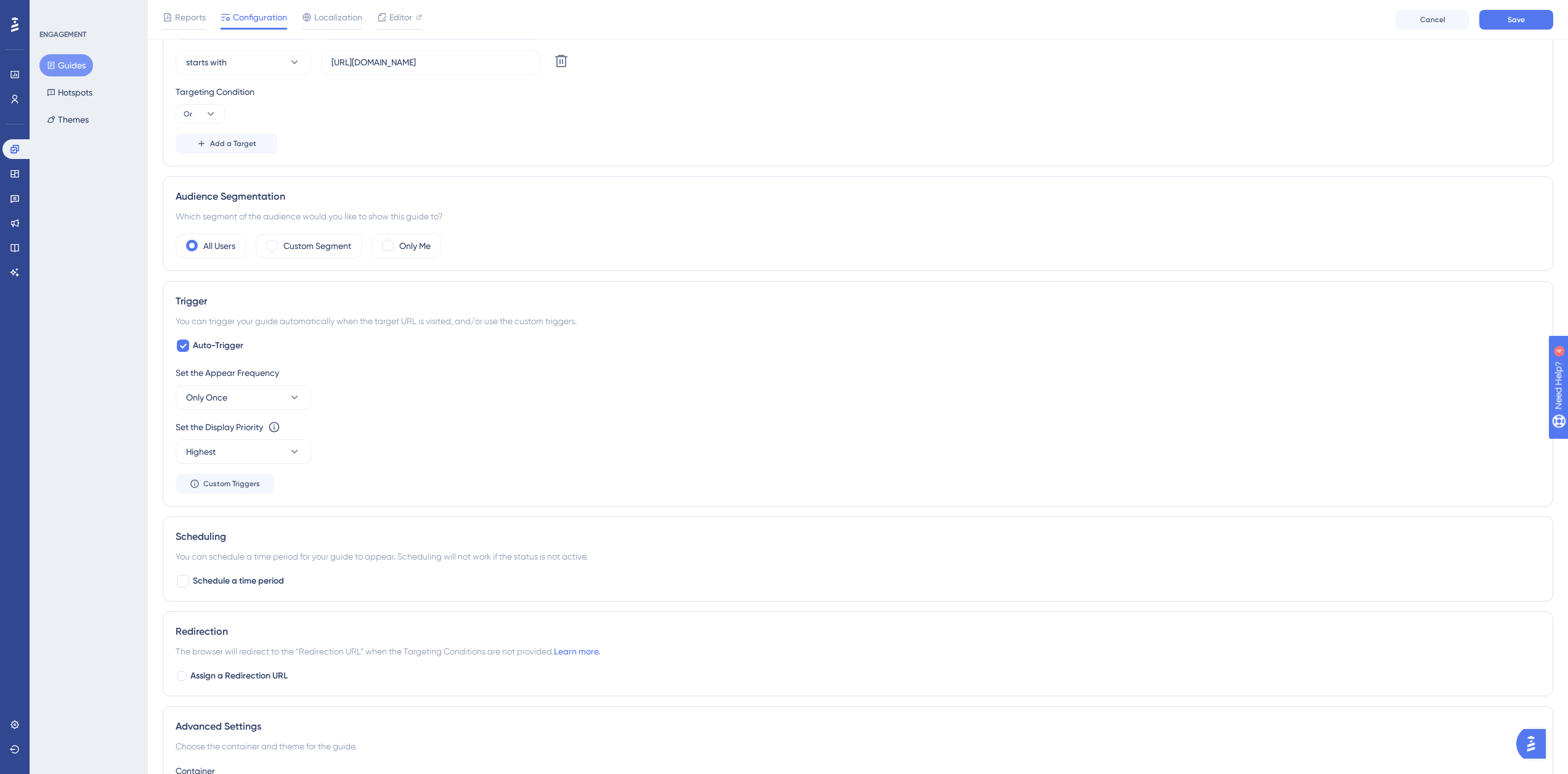
scroll to position [354, 0]
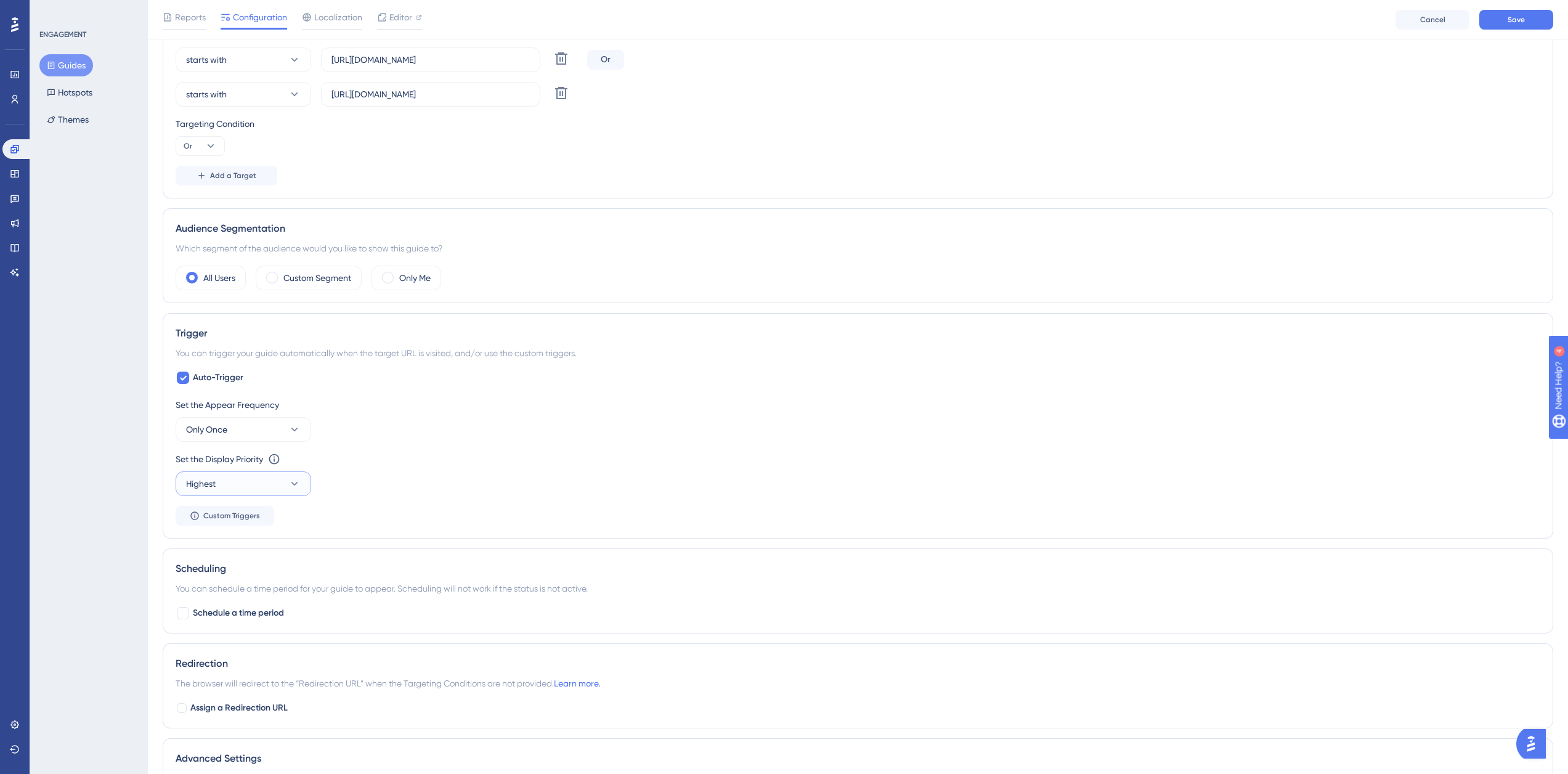
click at [291, 487] on icon at bounding box center [294, 483] width 12 height 12
click at [264, 558] on div "High High" at bounding box center [243, 570] width 100 height 25
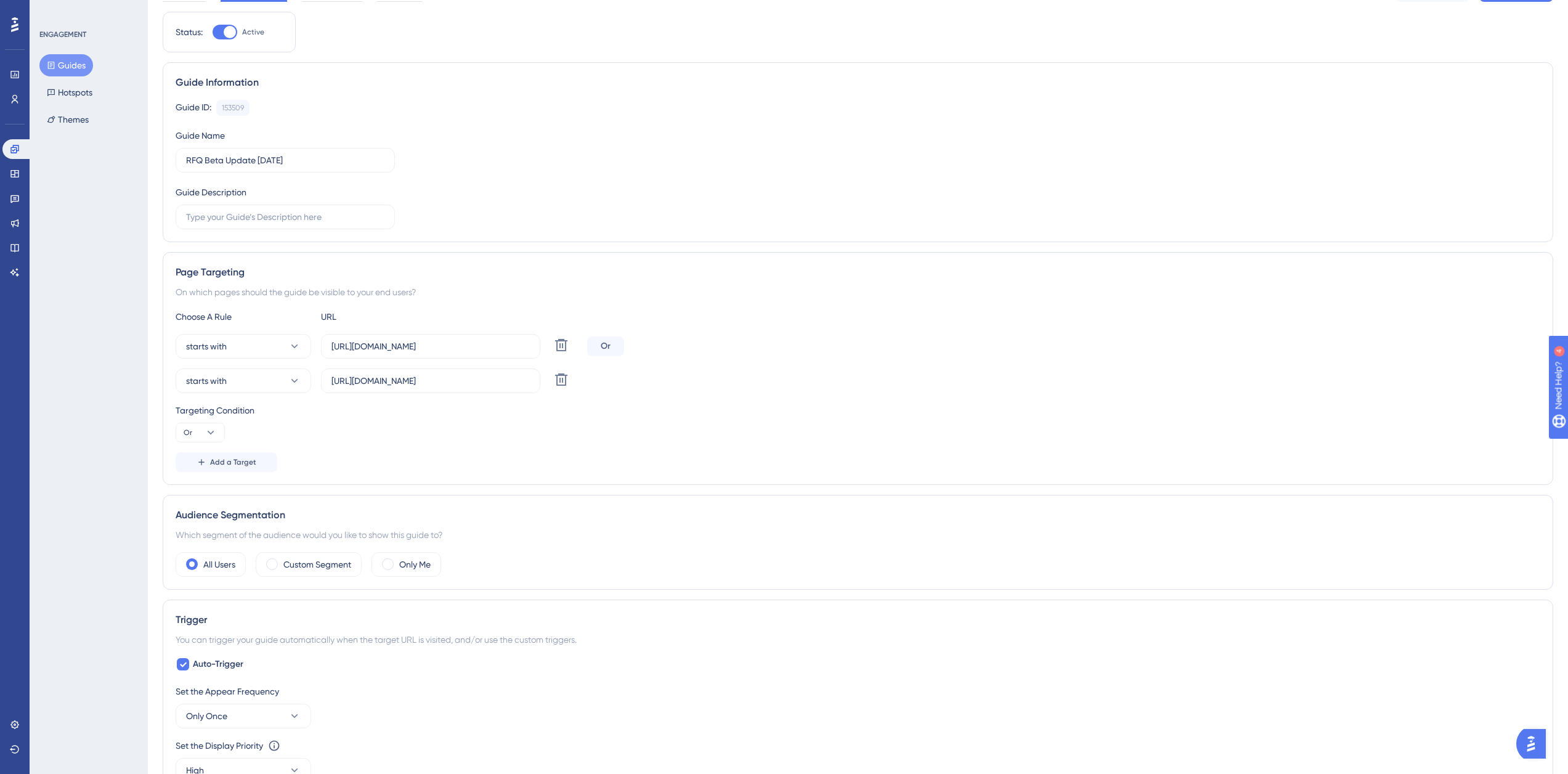
scroll to position [0, 0]
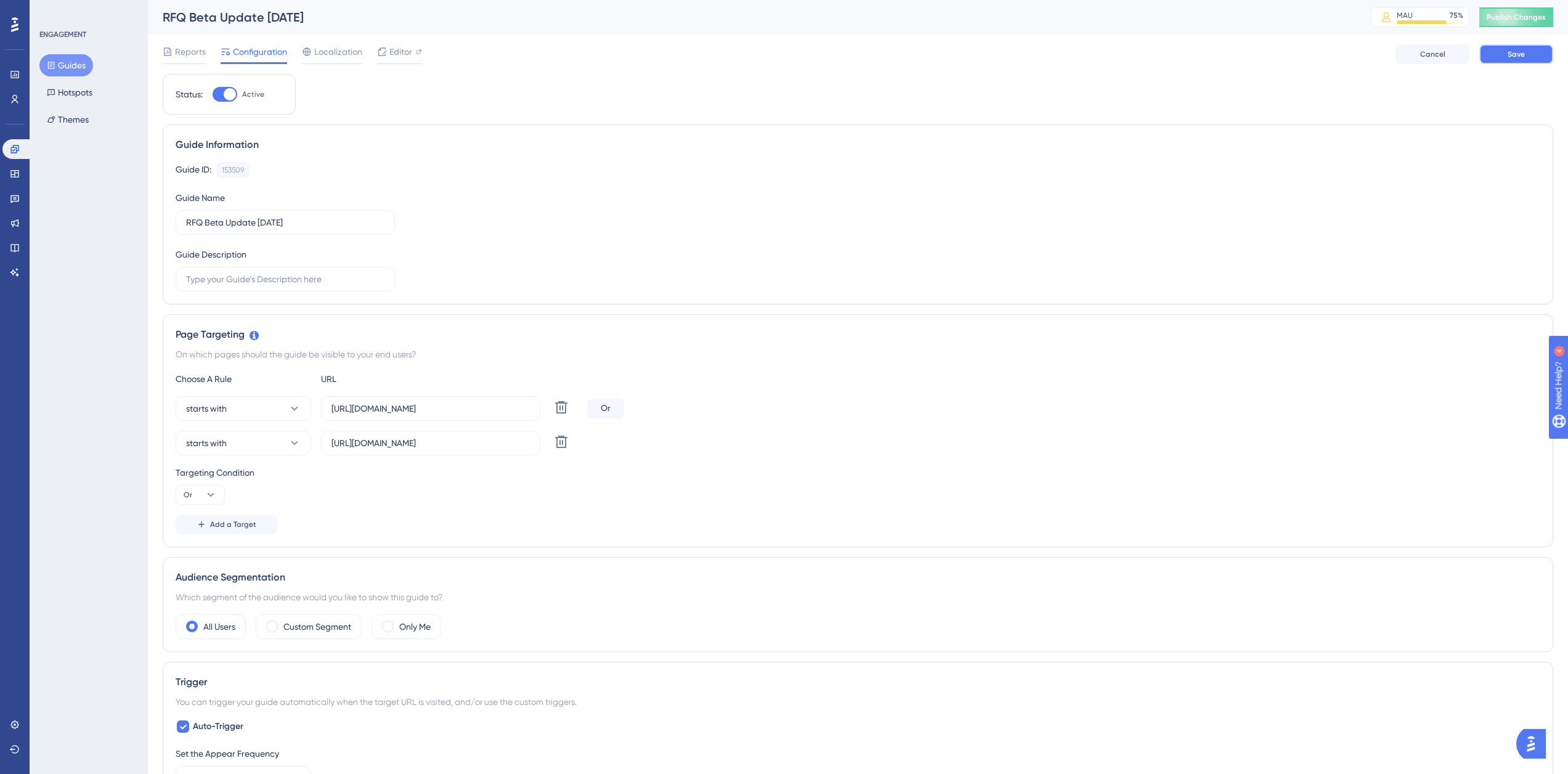
click at [1495, 51] on button "Save" at bounding box center [1516, 54] width 74 height 20
click at [1527, 19] on span "Publish Changes" at bounding box center [1517, 17] width 59 height 10
